Goal: Leave review/rating: Leave review/rating

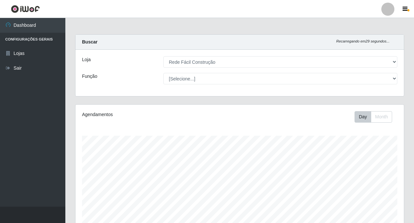
select select "318"
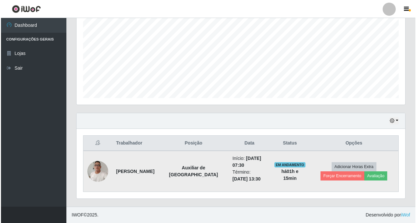
scroll to position [136, 329]
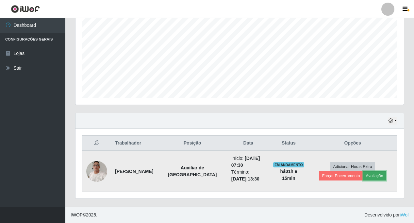
click at [376, 176] on button "Avaliação" at bounding box center [374, 175] width 23 height 9
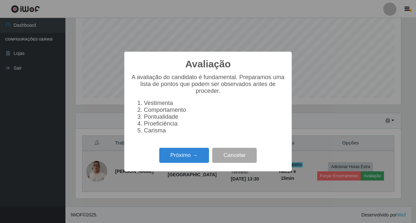
click at [376, 176] on div "Avaliação × A avaliação do candidato é fundamental. Preparamos uma lista de pon…" at bounding box center [208, 111] width 416 height 223
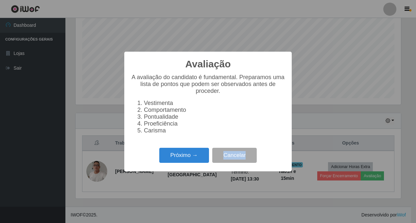
scroll to position [136, 325]
click at [171, 156] on button "Próximo →" at bounding box center [184, 155] width 50 height 15
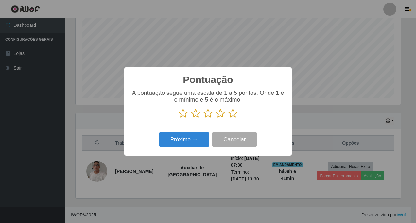
click at [183, 115] on icon at bounding box center [182, 114] width 9 height 10
click at [178, 118] on input "radio" at bounding box center [178, 118] width 0 height 0
click at [185, 139] on button "Próximo →" at bounding box center [184, 139] width 50 height 15
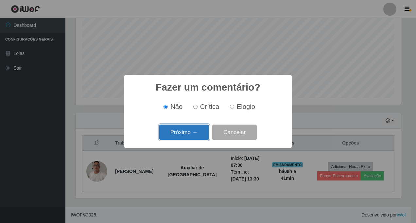
drag, startPoint x: 185, startPoint y: 139, endPoint x: 177, endPoint y: 131, distance: 11.1
click at [177, 131] on button "Próximo →" at bounding box center [184, 132] width 50 height 15
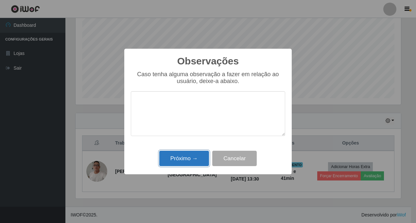
click at [190, 156] on button "Próximo →" at bounding box center [184, 158] width 50 height 15
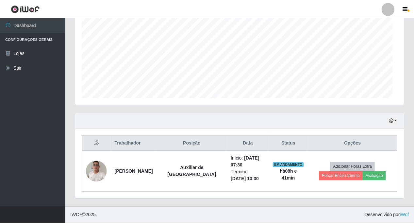
scroll to position [136, 329]
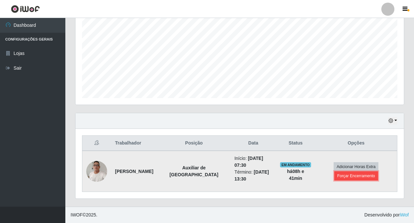
click at [346, 177] on button "Forçar Encerramento" at bounding box center [356, 175] width 44 height 9
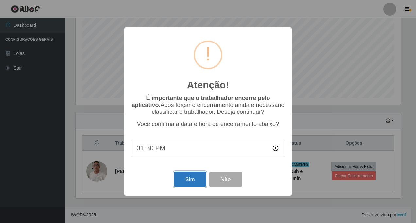
click at [189, 181] on button "Sim" at bounding box center [190, 179] width 32 height 15
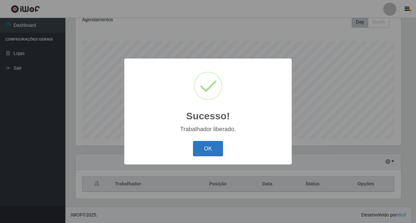
click at [207, 145] on button "OK" at bounding box center [208, 148] width 30 height 15
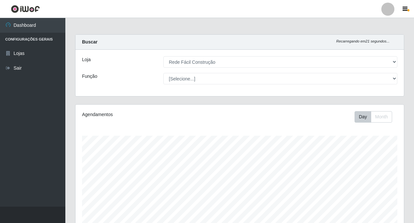
scroll to position [95, 0]
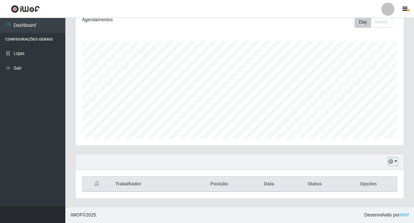
click at [395, 160] on button "button" at bounding box center [392, 162] width 9 height 8
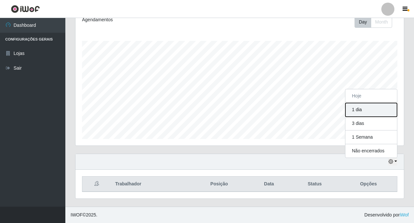
click at [360, 110] on button "1 dia" at bounding box center [372, 110] width 52 height 14
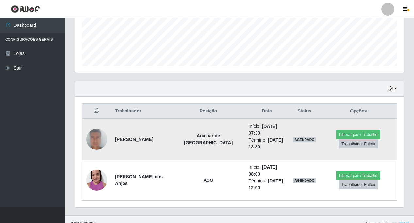
scroll to position [177, 0]
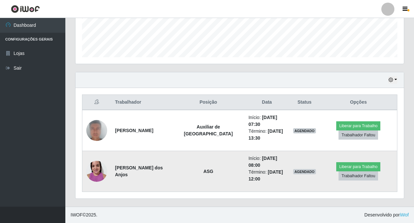
click at [94, 176] on img at bounding box center [96, 171] width 21 height 28
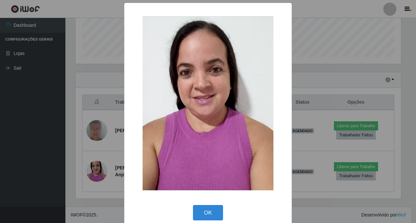
click at [94, 175] on div "× OK Cancel" at bounding box center [208, 111] width 416 height 223
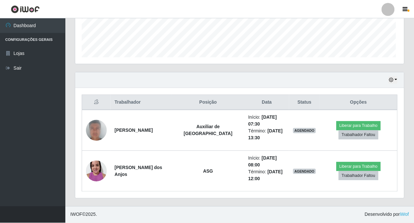
scroll to position [136, 329]
